Goal: Transaction & Acquisition: Purchase product/service

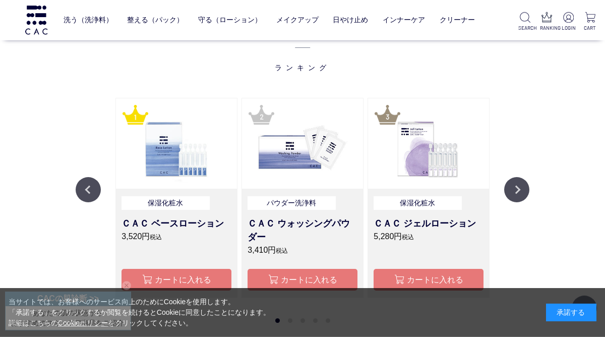
scroll to position [739, 0]
click at [195, 274] on button "カートに入れる" at bounding box center [176, 279] width 110 height 22
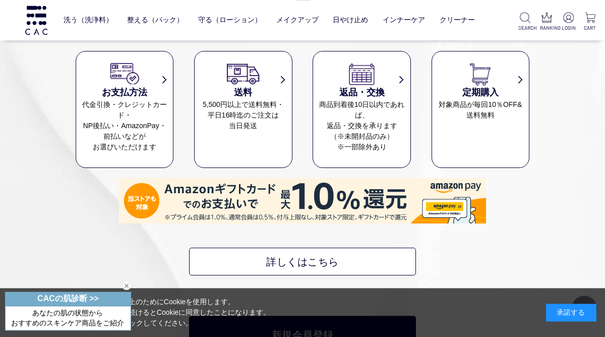
scroll to position [3984, 0]
click at [487, 94] on h3 "定期購入" at bounding box center [480, 93] width 97 height 14
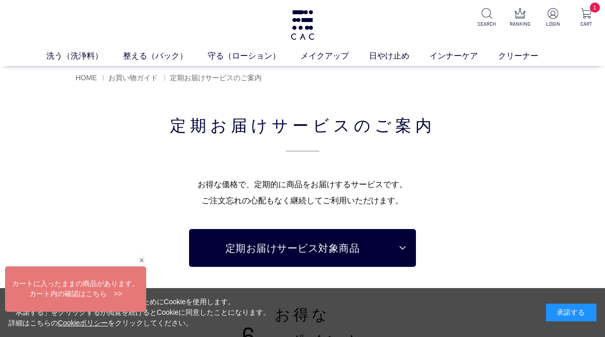
click at [555, 14] on img at bounding box center [552, 13] width 11 height 11
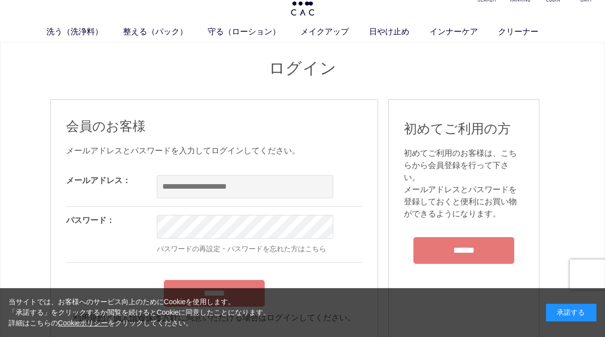
scroll to position [33, 0]
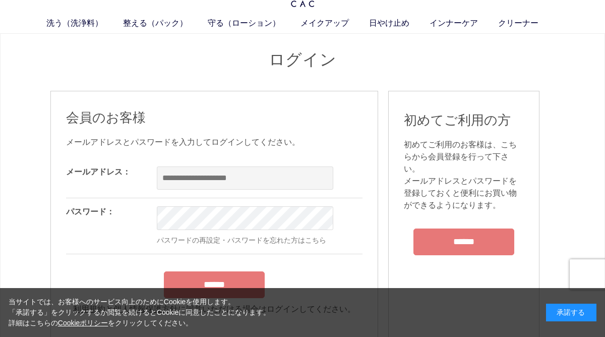
click at [464, 236] on input "******" at bounding box center [463, 241] width 101 height 27
